Goal: Communication & Community: Answer question/provide support

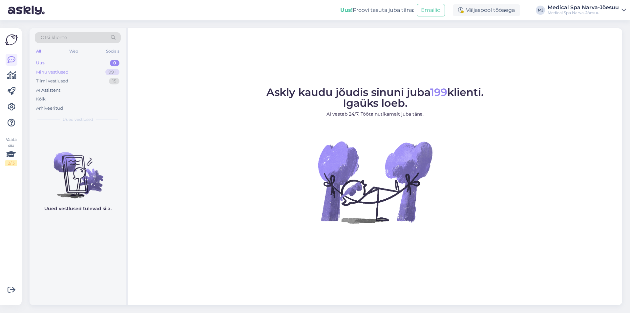
click at [89, 70] on div "Minu vestlused 99+" at bounding box center [78, 72] width 86 height 9
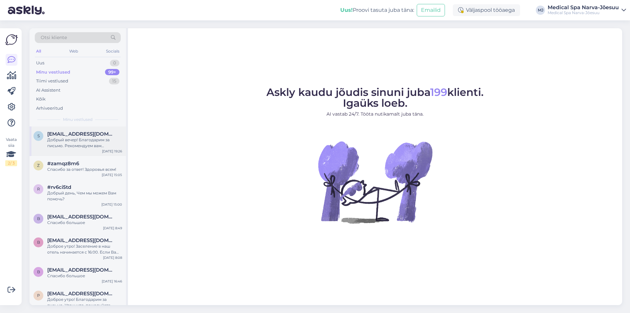
click at [91, 134] on div "[EMAIL_ADDRESS][DOMAIN_NAME]" at bounding box center [84, 134] width 75 height 6
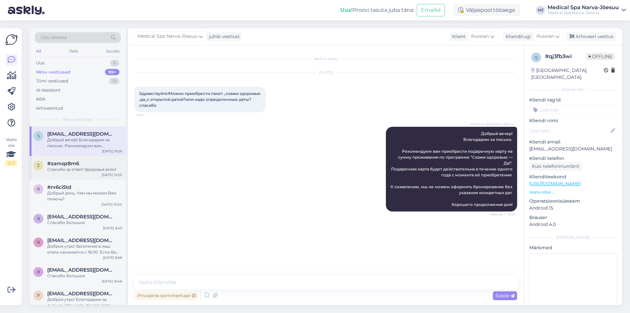
click at [99, 167] on div "Спасибо за ответ! Здоровья всем!" at bounding box center [84, 169] width 75 height 6
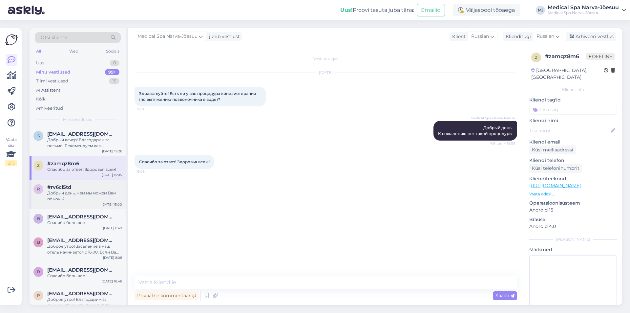
click at [93, 189] on div "#rv6ci5td" at bounding box center [84, 187] width 75 height 6
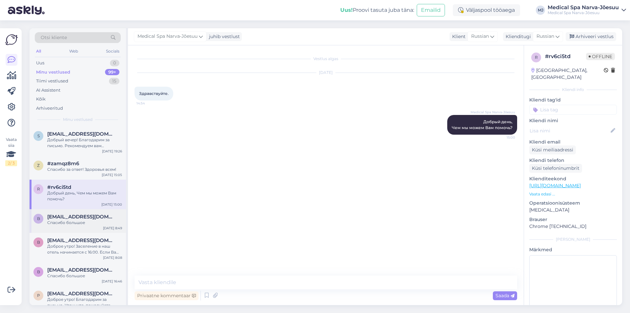
click at [91, 222] on div "Спасибо большое" at bounding box center [84, 223] width 75 height 6
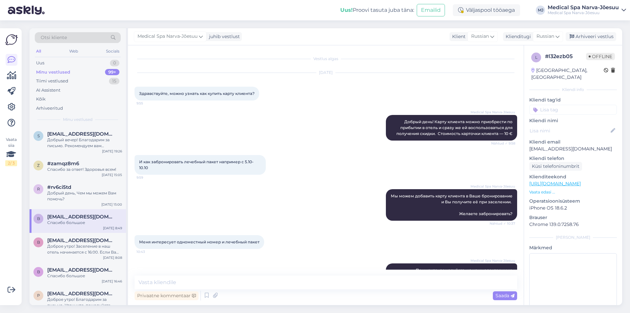
scroll to position [429, 0]
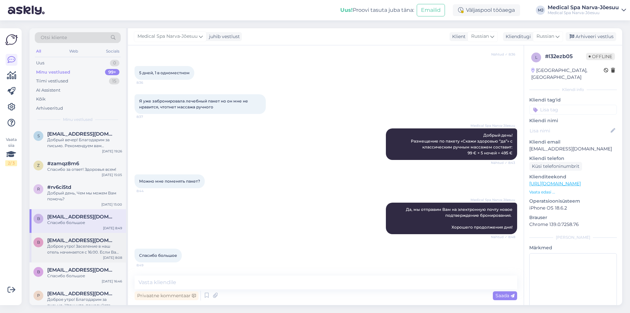
click at [91, 233] on div "b [EMAIL_ADDRESS][DOMAIN_NAME] Доброе утро! Заселение в наш отель начинается с …" at bounding box center [78, 248] width 96 height 30
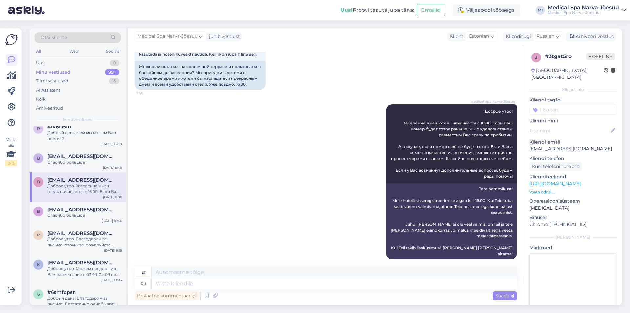
scroll to position [66, 0]
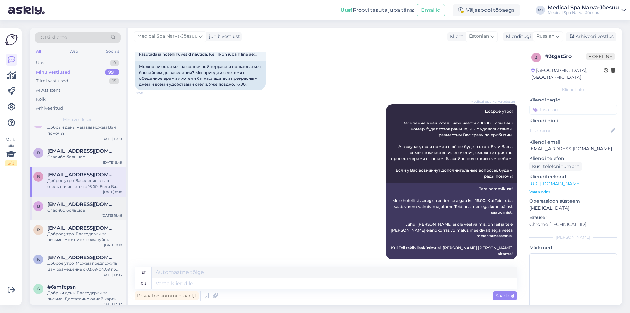
click at [96, 202] on div "[EMAIL_ADDRESS][DOMAIN_NAME]" at bounding box center [84, 204] width 75 height 6
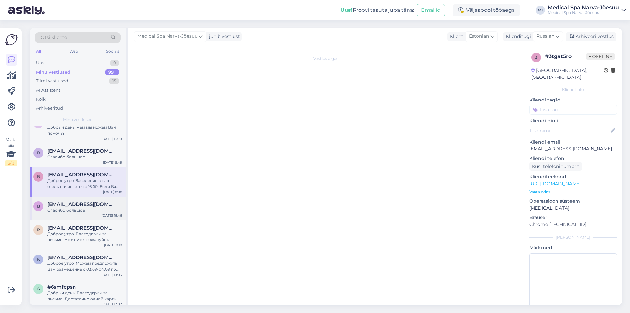
scroll to position [384, 0]
